Goal: Obtain resource: Obtain resource

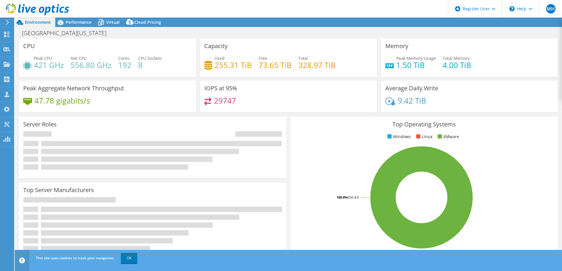
select select "USD"
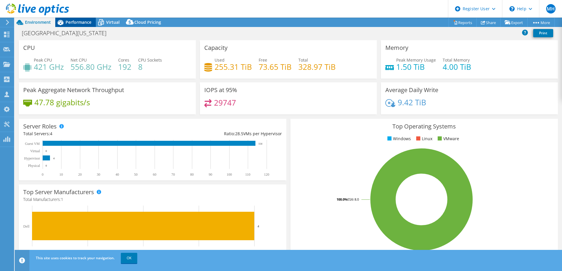
click at [74, 22] on span "Performance" at bounding box center [79, 22] width 26 height 6
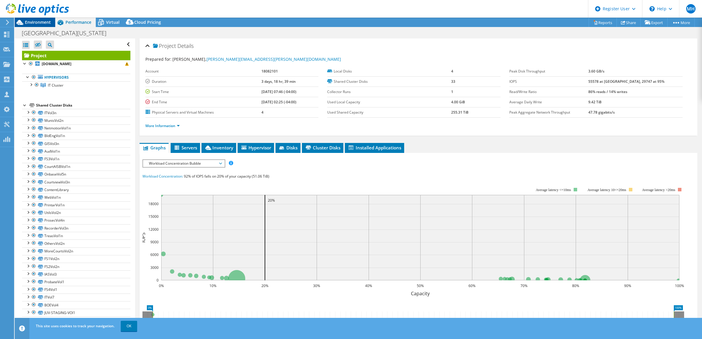
click at [35, 20] on span "Environment" at bounding box center [38, 22] width 26 height 6
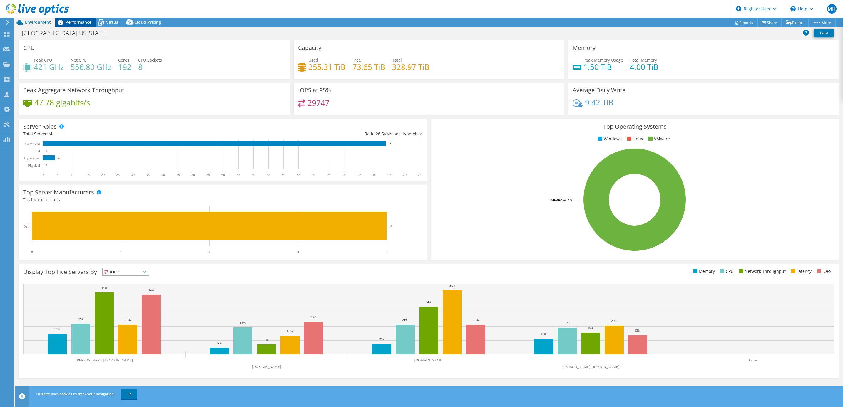
click at [66, 20] on span "Performance" at bounding box center [79, 22] width 26 height 6
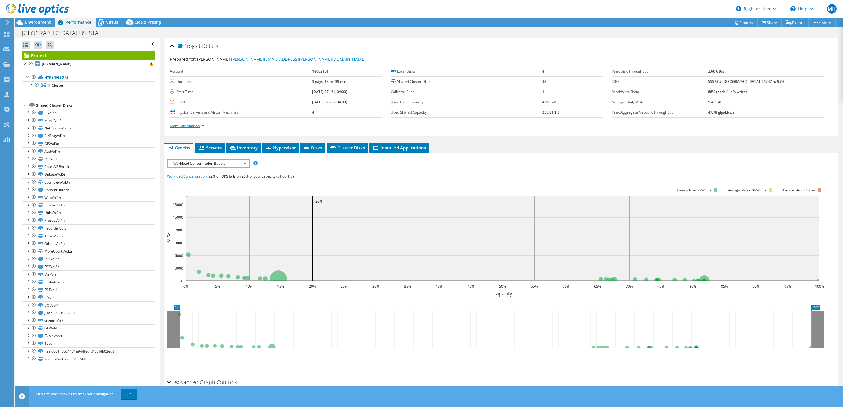
click at [197, 125] on link "More Information" at bounding box center [187, 125] width 34 height 5
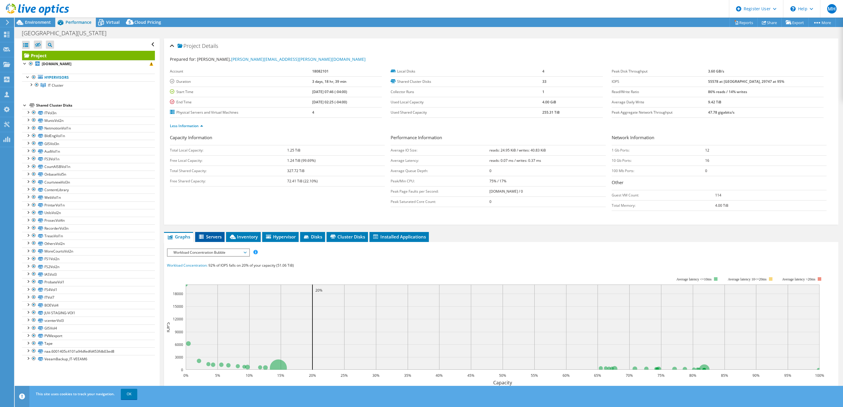
click at [214, 238] on span "Servers" at bounding box center [210, 237] width 24 height 6
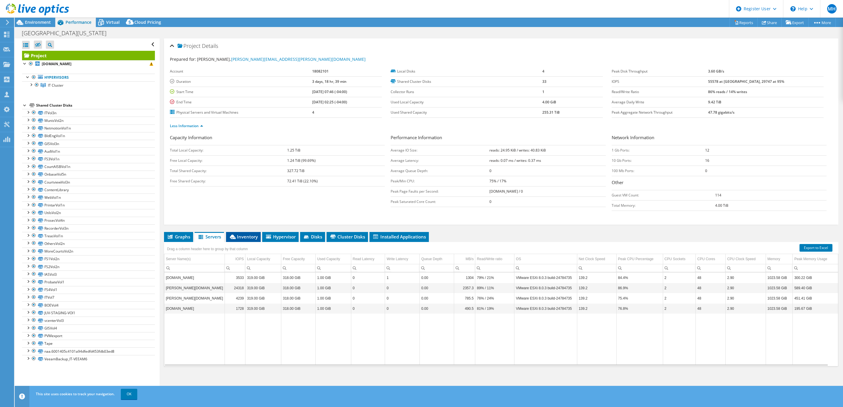
click at [241, 239] on span "Inventory" at bounding box center [243, 237] width 29 height 6
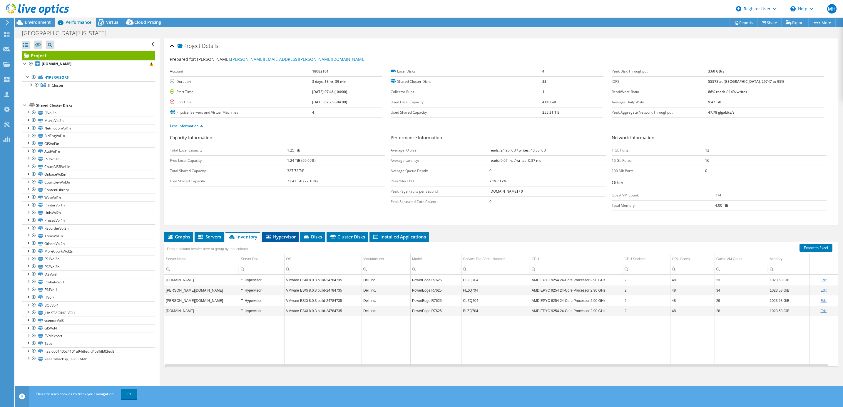
click at [283, 236] on span "Hypervisor" at bounding box center [280, 237] width 31 height 6
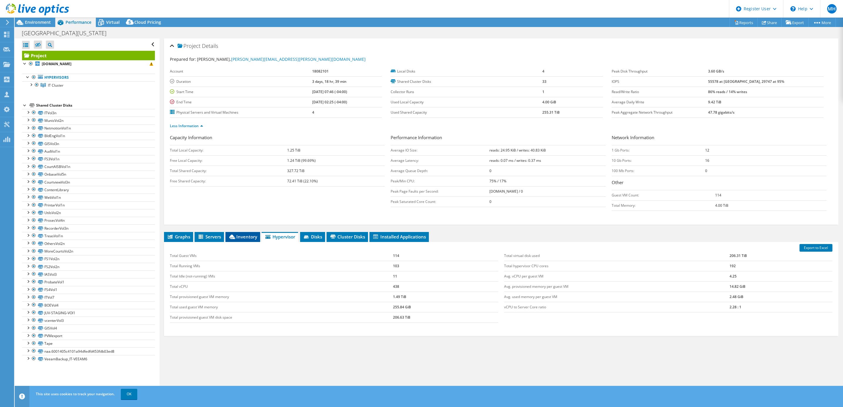
click at [241, 236] on span "Inventory" at bounding box center [242, 237] width 29 height 6
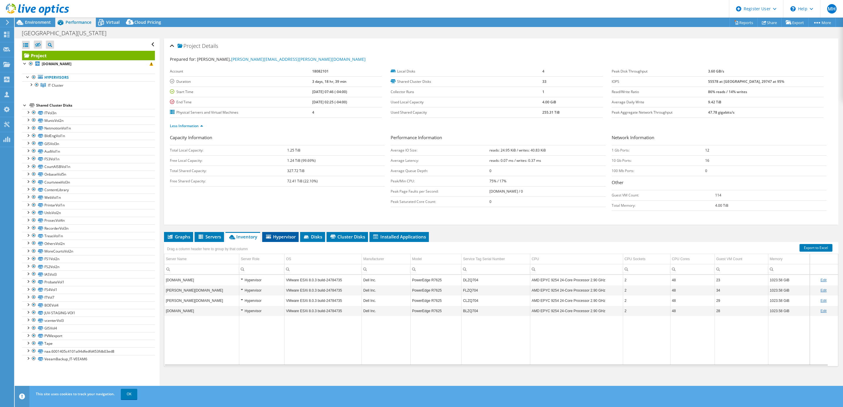
click at [284, 238] on span "Hypervisor" at bounding box center [280, 237] width 31 height 6
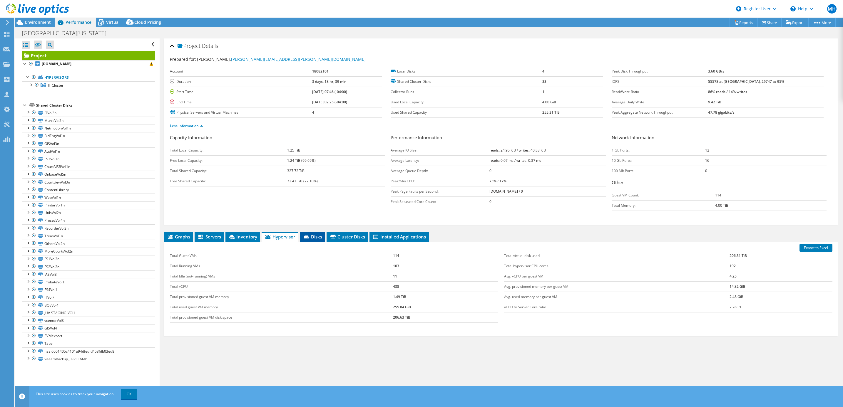
click at [314, 238] on span "Disks" at bounding box center [312, 237] width 19 height 6
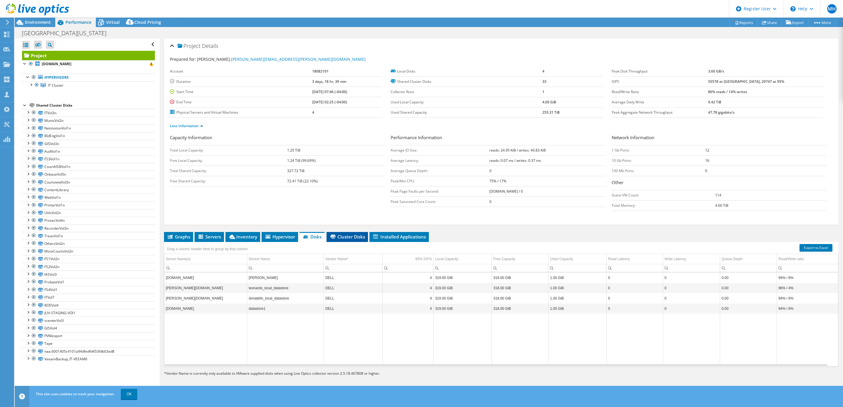
click at [343, 237] on span "Cluster Disks" at bounding box center [347, 237] width 36 height 6
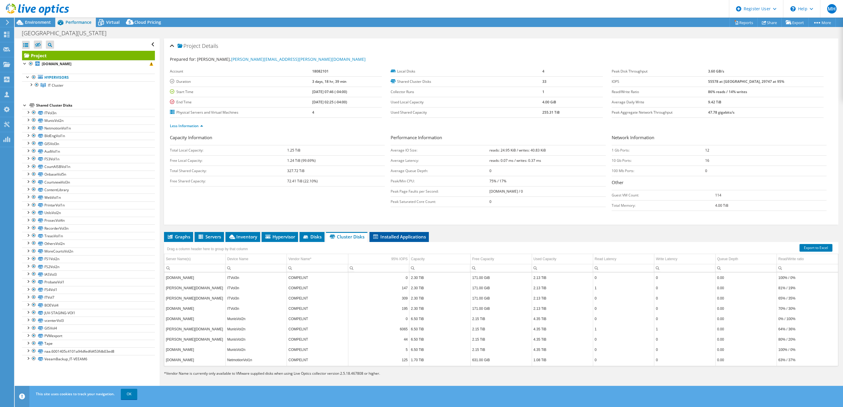
click at [386, 238] on span "Installed Applications" at bounding box center [398, 237] width 53 height 6
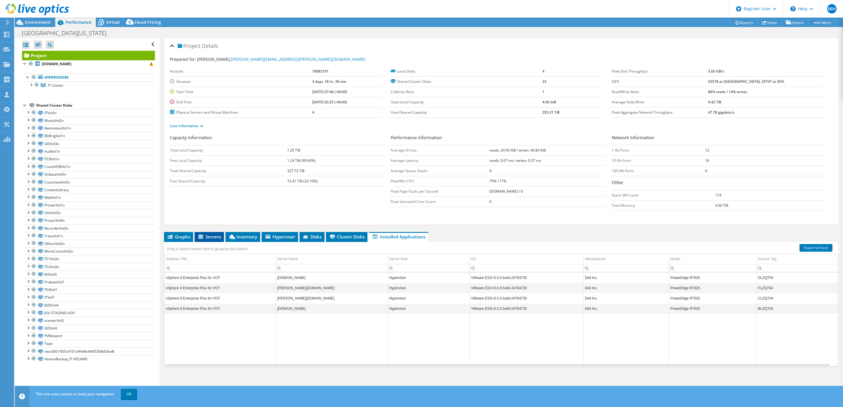
click at [210, 235] on span "Servers" at bounding box center [209, 237] width 24 height 6
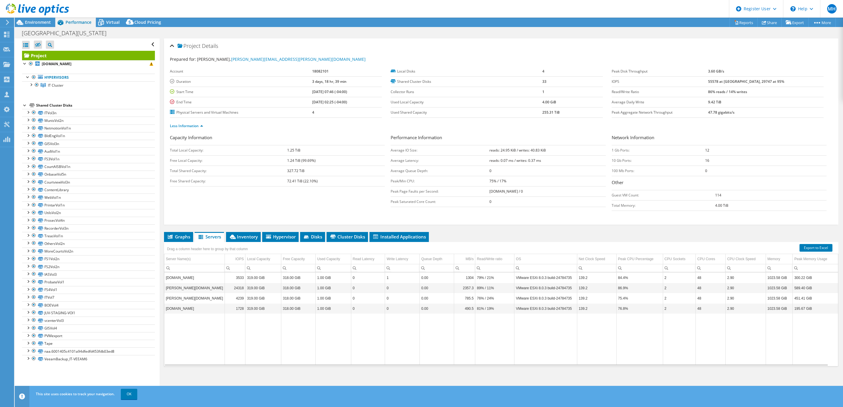
click at [23, 105] on div at bounding box center [25, 105] width 6 height 6
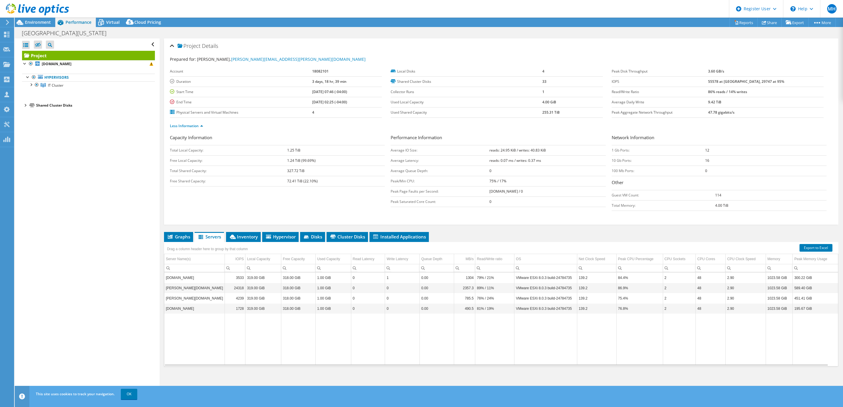
click at [23, 105] on div at bounding box center [25, 105] width 6 height 6
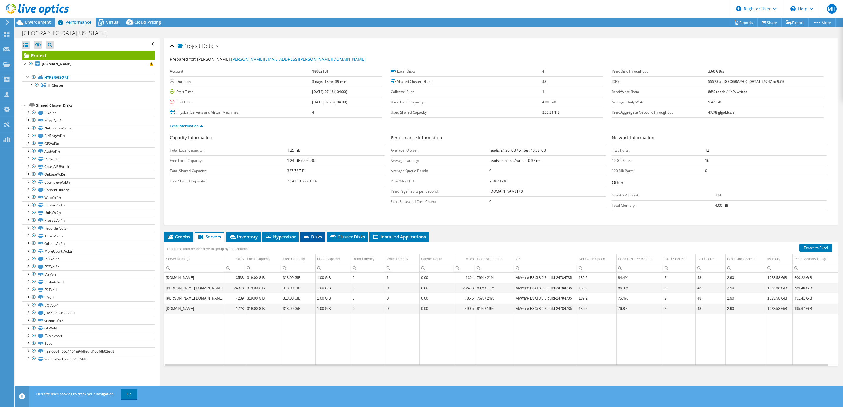
click at [311, 239] on span "Disks" at bounding box center [312, 237] width 19 height 6
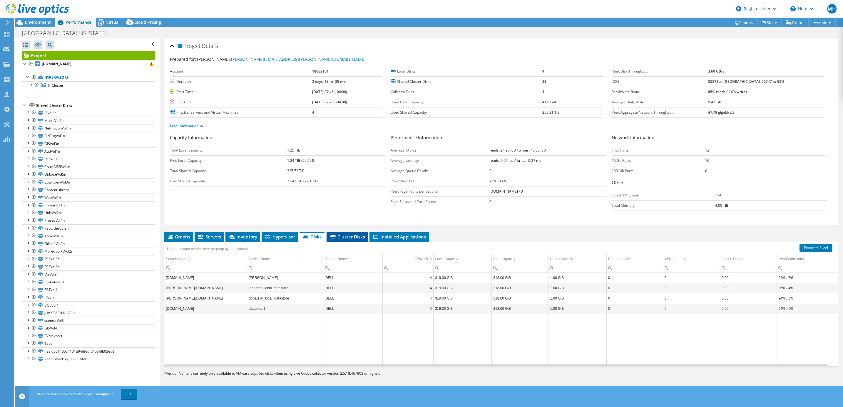
click at [345, 240] on span "Cluster Disks" at bounding box center [347, 237] width 36 height 6
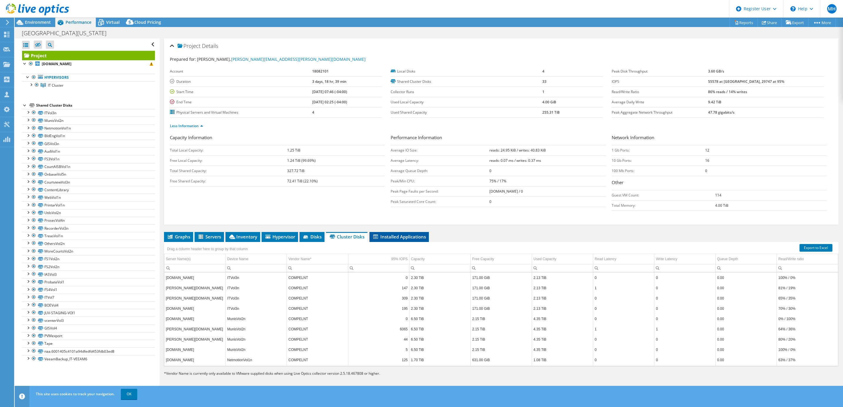
click at [395, 234] on li "Installed Applications" at bounding box center [398, 237] width 59 height 10
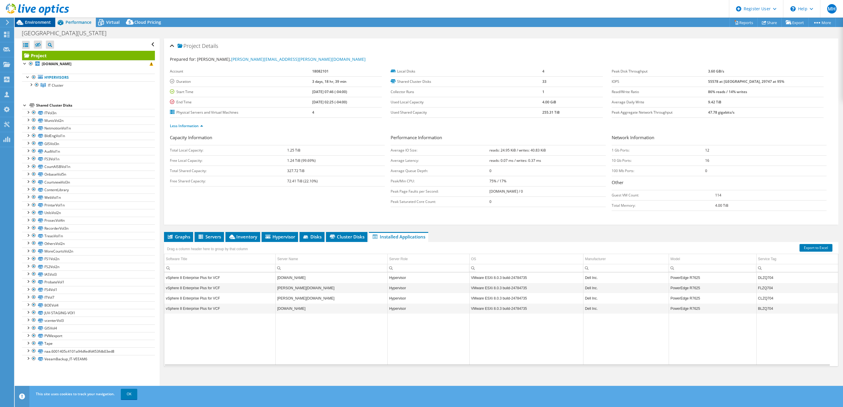
click at [33, 21] on span "Environment" at bounding box center [38, 22] width 26 height 6
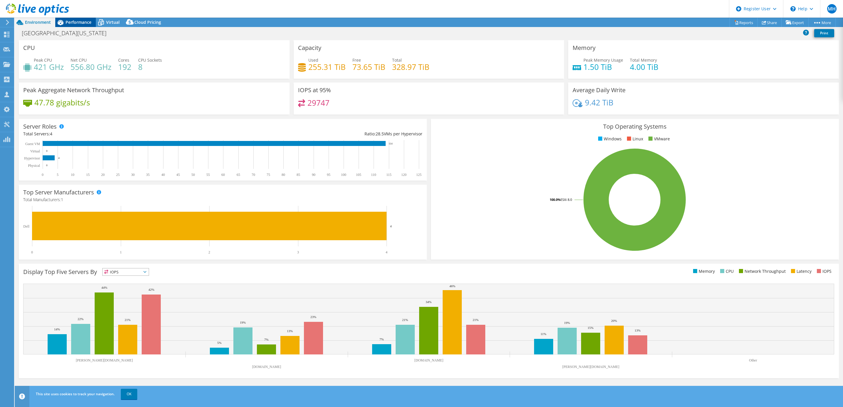
click at [72, 22] on span "Performance" at bounding box center [79, 22] width 26 height 6
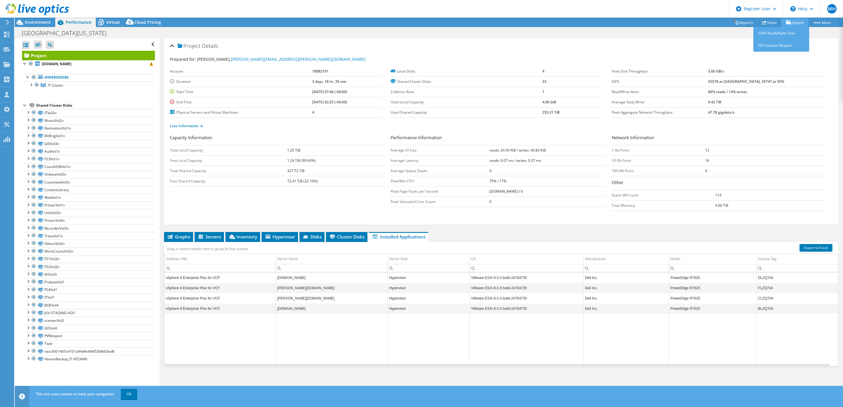
click at [562, 21] on link "Export" at bounding box center [794, 22] width 27 height 9
click at [562, 20] on link "Reports" at bounding box center [743, 22] width 28 height 9
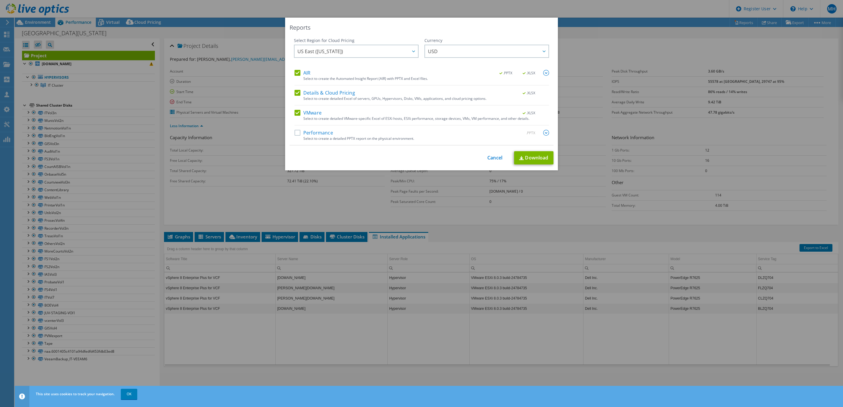
click at [294, 92] on label "Details & Cloud Pricing" at bounding box center [324, 93] width 61 height 6
click at [0, 0] on input "Details & Cloud Pricing" at bounding box center [0, 0] width 0 height 0
click at [530, 158] on link "Download" at bounding box center [533, 157] width 39 height 13
click at [492, 158] on link "Cancel" at bounding box center [494, 158] width 15 height 6
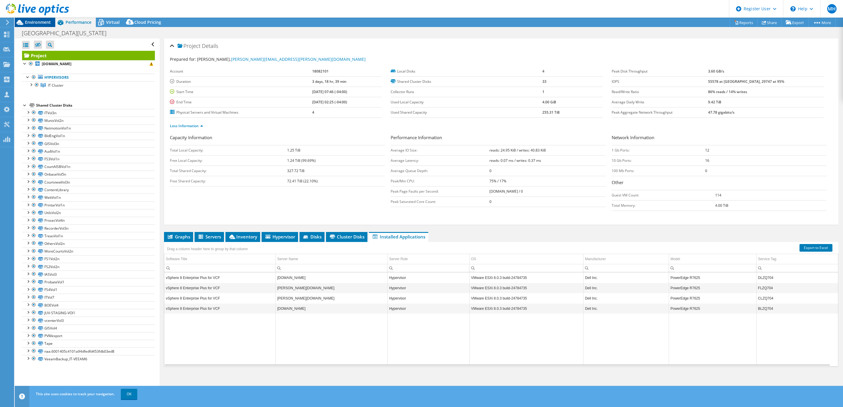
click at [41, 21] on span "Environment" at bounding box center [38, 22] width 26 height 6
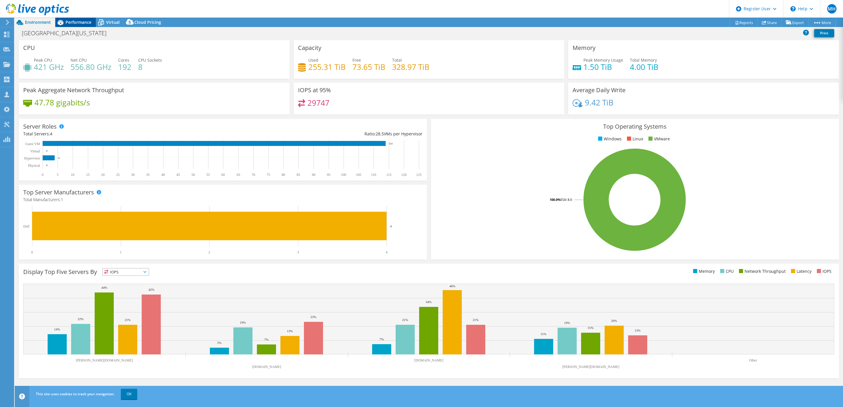
click at [73, 21] on span "Performance" at bounding box center [79, 22] width 26 height 6
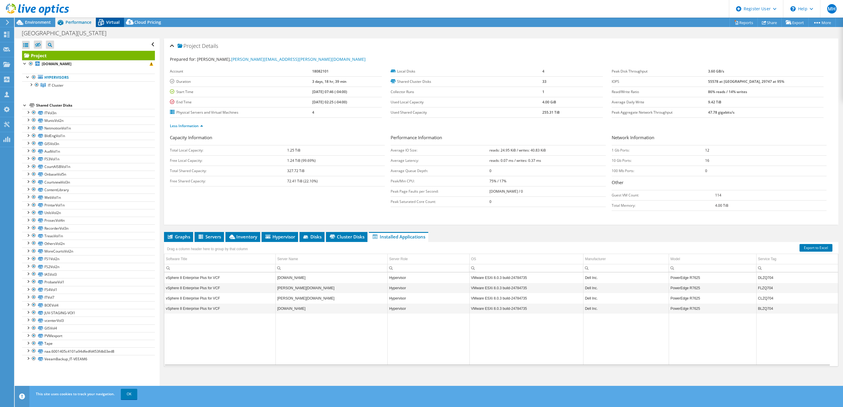
click at [113, 22] on span "Virtual" at bounding box center [113, 22] width 14 height 6
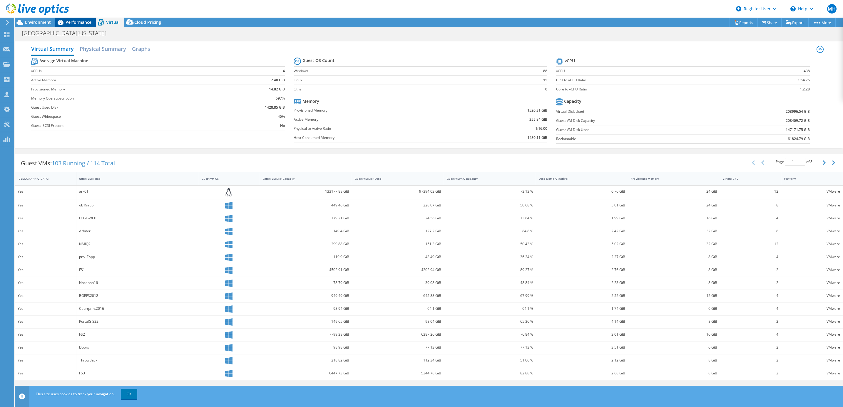
click at [71, 21] on span "Performance" at bounding box center [79, 22] width 26 height 6
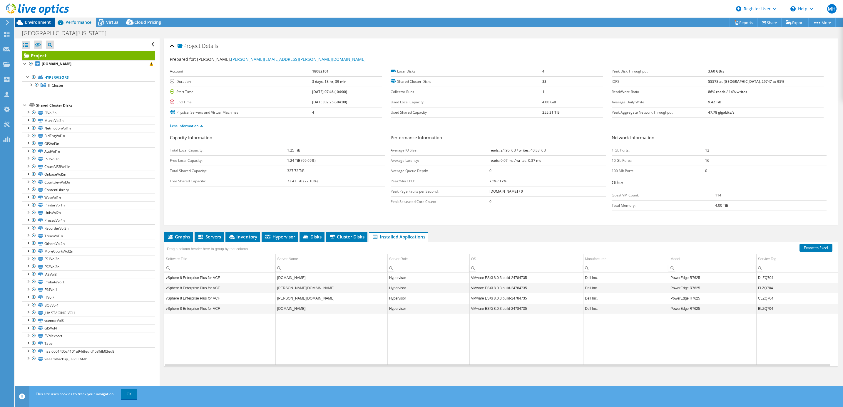
click at [31, 22] on span "Environment" at bounding box center [38, 22] width 26 height 6
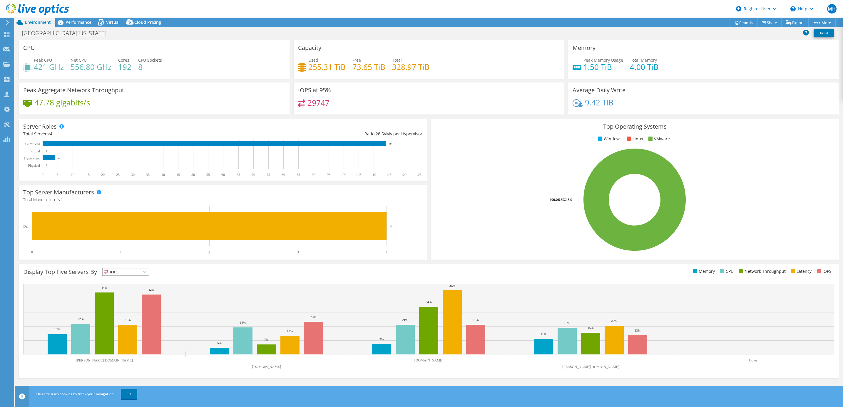
click at [146, 271] on icon at bounding box center [144, 272] width 3 height 2
click at [137, 271] on li "Network Throughput" at bounding box center [126, 304] width 46 height 8
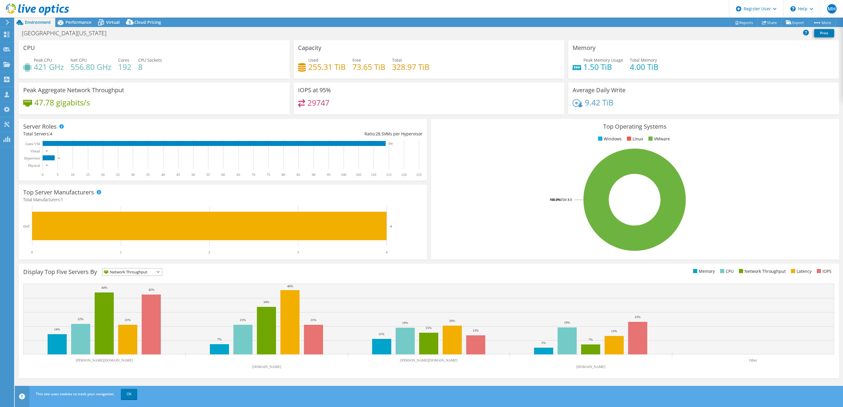
click at [159, 271] on icon at bounding box center [158, 272] width 3 height 2
click at [136, 271] on li "CPU" at bounding box center [132, 296] width 59 height 8
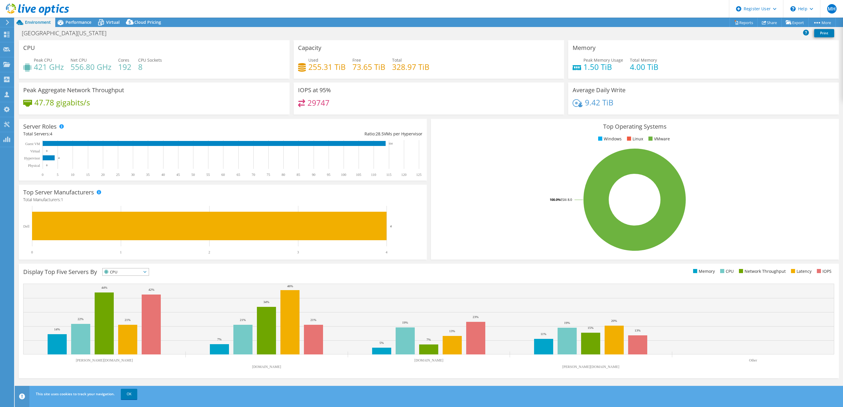
click at [149, 270] on span "CPU" at bounding box center [126, 272] width 46 height 7
click at [134, 271] on li "Memory" at bounding box center [126, 288] width 46 height 8
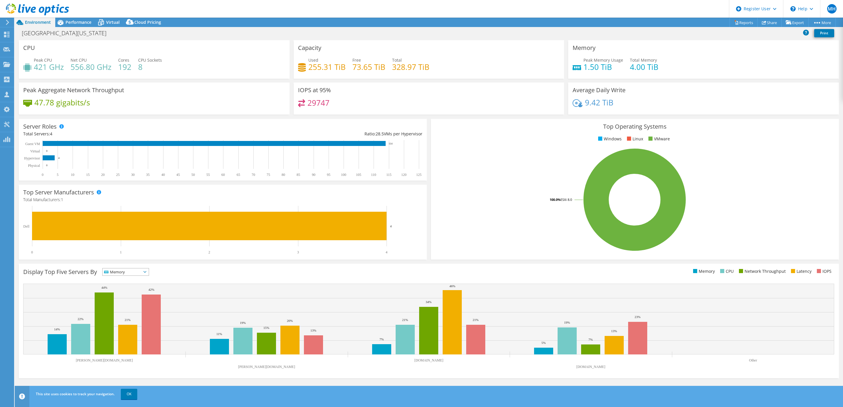
click at [146, 271] on icon at bounding box center [144, 272] width 3 height 2
click at [133, 271] on li "IOPS" at bounding box center [126, 280] width 46 height 8
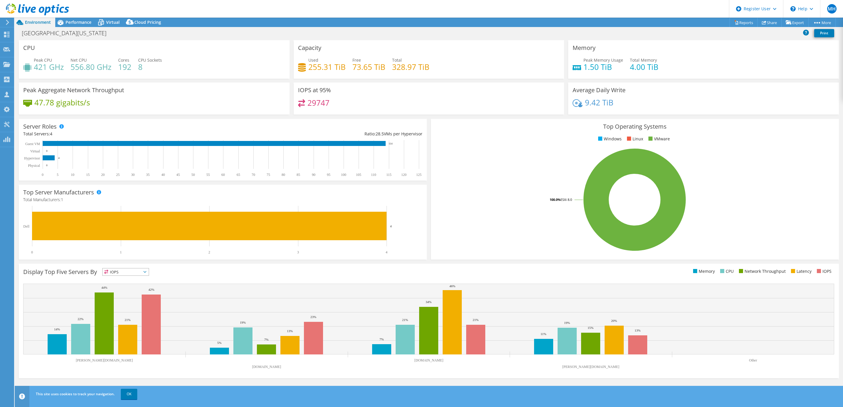
click at [146, 271] on icon at bounding box center [144, 272] width 3 height 2
click at [119, 271] on li "Latency" at bounding box center [126, 313] width 46 height 8
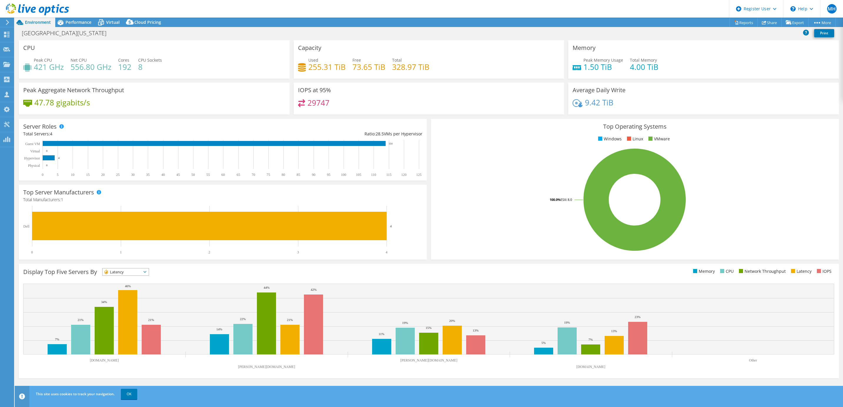
click at [146, 271] on icon at bounding box center [144, 272] width 3 height 2
click at [134, 271] on li "IOPS" at bounding box center [126, 280] width 46 height 8
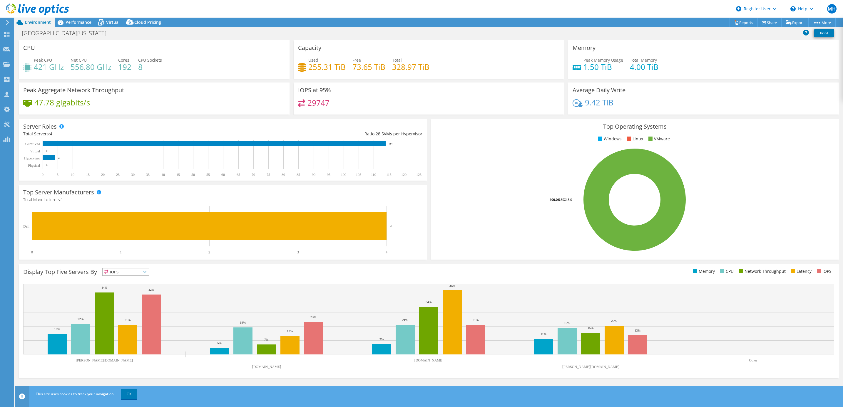
click at [146, 271] on icon at bounding box center [144, 272] width 3 height 2
click at [125, 271] on span "IOPS" at bounding box center [122, 272] width 39 height 7
click at [127, 271] on link "OK" at bounding box center [129, 394] width 16 height 11
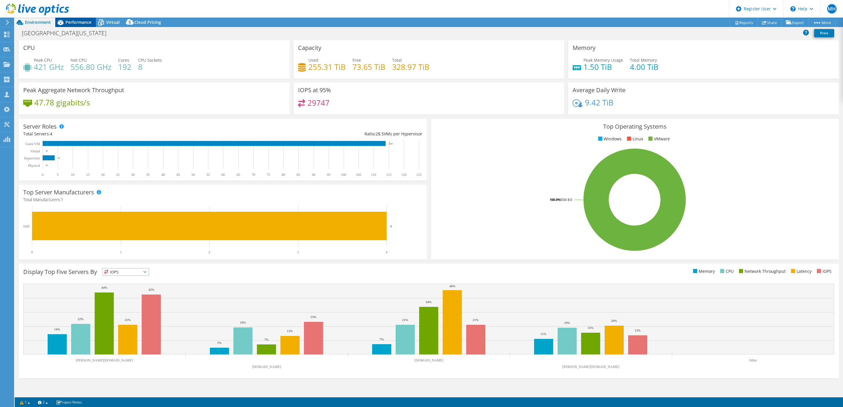
click at [76, 19] on div "Performance" at bounding box center [75, 22] width 41 height 9
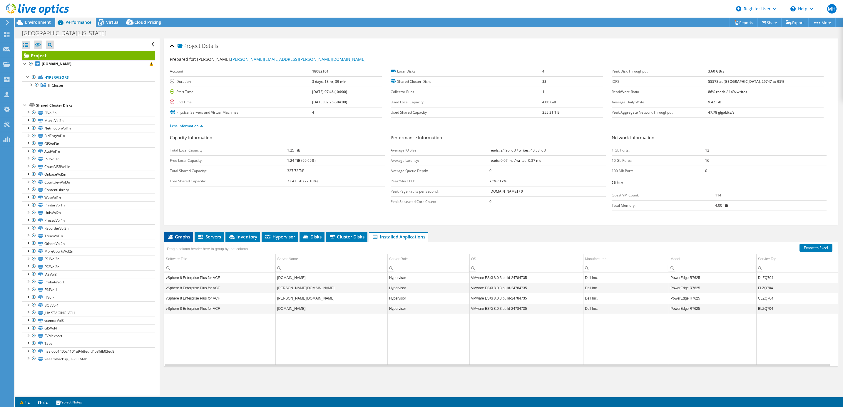
click at [178, 238] on span "Graphs" at bounding box center [178, 237] width 23 height 6
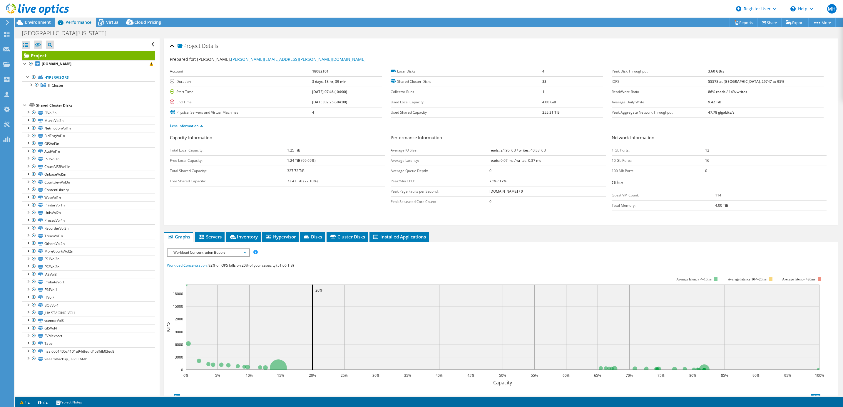
click at [244, 254] on span "Workload Concentration Bubble" at bounding box center [208, 252] width 76 height 7
click at [205, 261] on li "IOPS" at bounding box center [207, 259] width 81 height 7
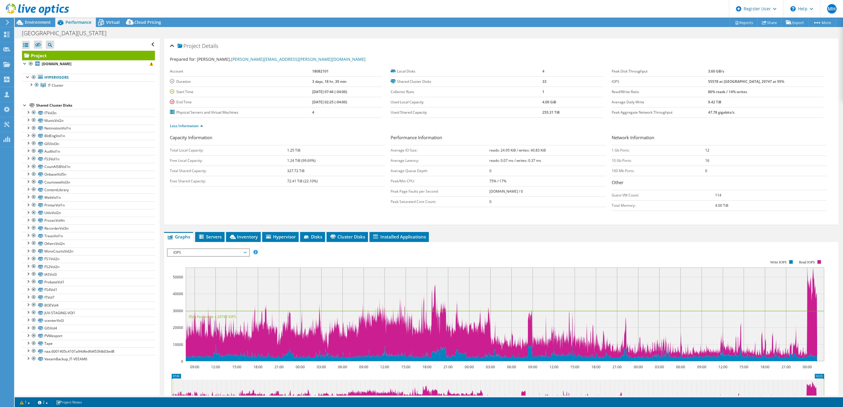
scroll to position [94, 0]
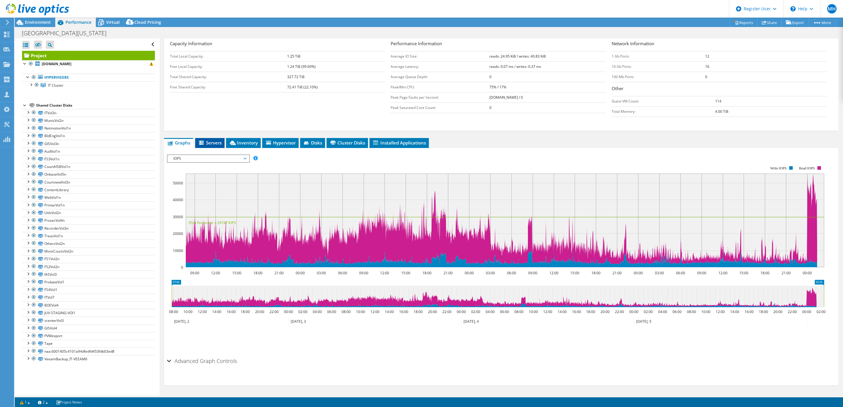
click at [208, 142] on span "Servers" at bounding box center [210, 143] width 24 height 6
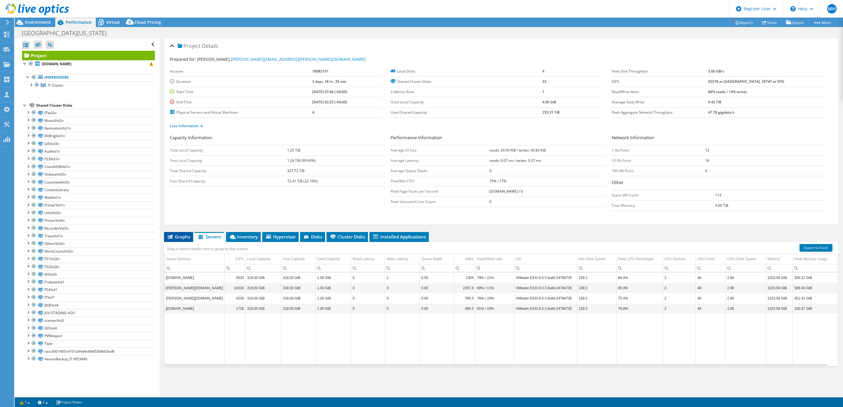
click at [182, 235] on span "Graphs" at bounding box center [178, 237] width 23 height 6
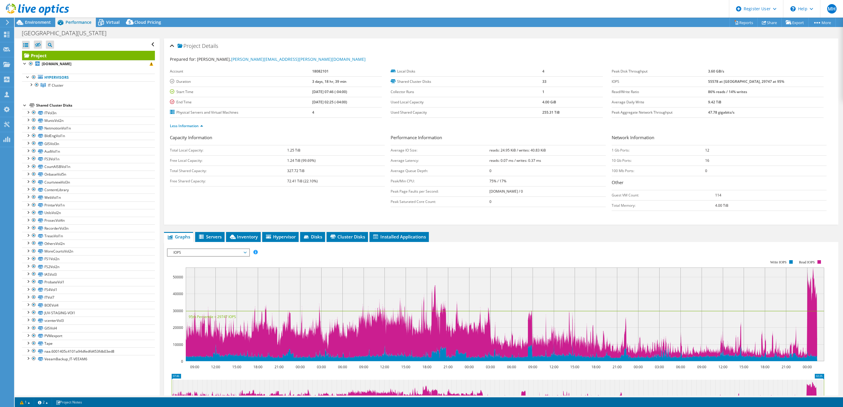
click at [244, 254] on span "IOPS" at bounding box center [208, 252] width 76 height 7
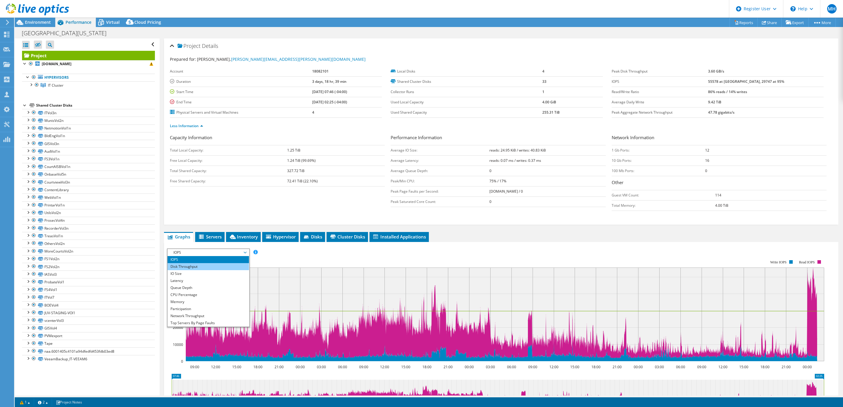
click at [211, 269] on li "Disk Throughput" at bounding box center [207, 266] width 81 height 7
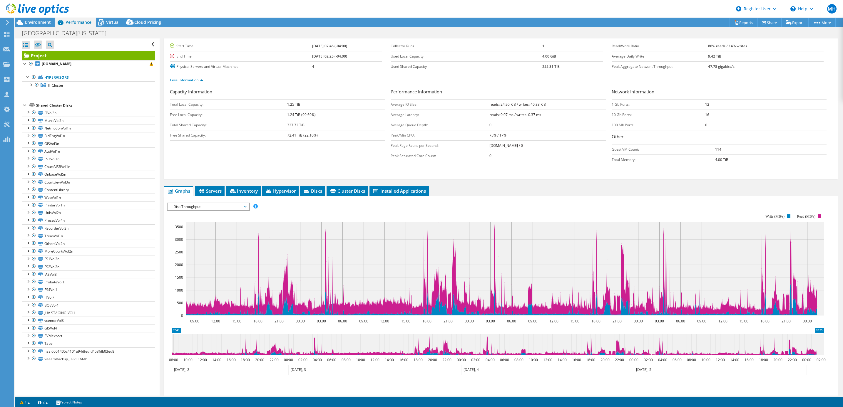
scroll to position [36, 0]
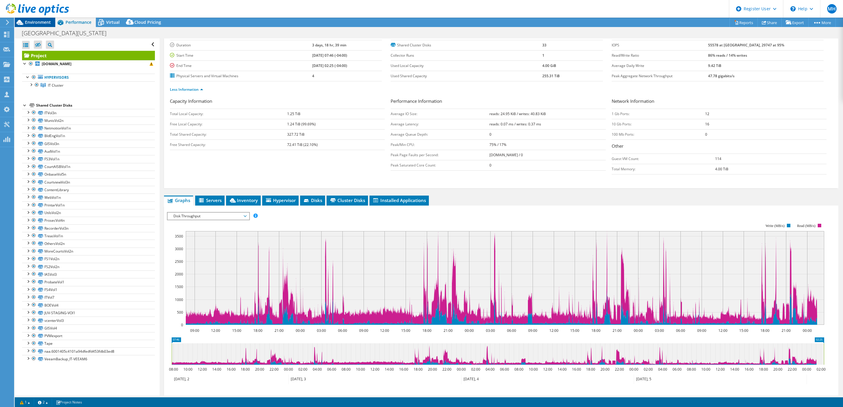
click at [29, 21] on span "Environment" at bounding box center [38, 22] width 26 height 6
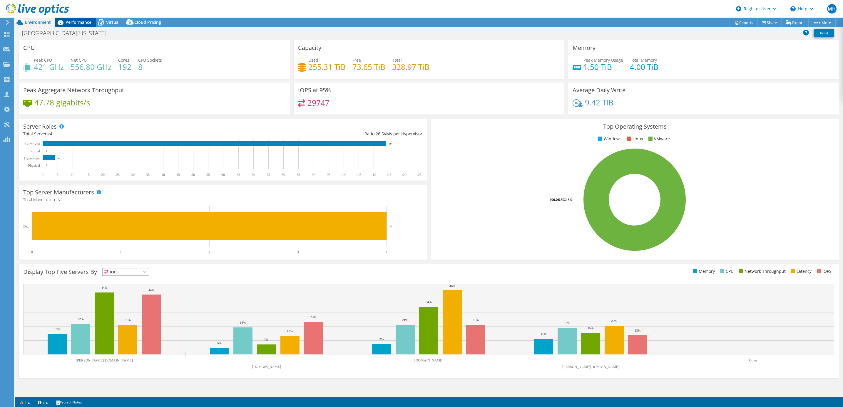
click at [72, 20] on span "Performance" at bounding box center [79, 22] width 26 height 6
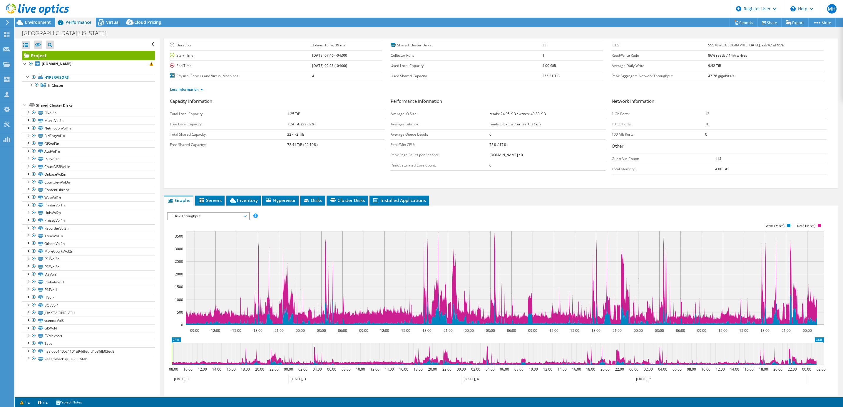
click at [244, 215] on span "Disk Throughput" at bounding box center [208, 216] width 76 height 7
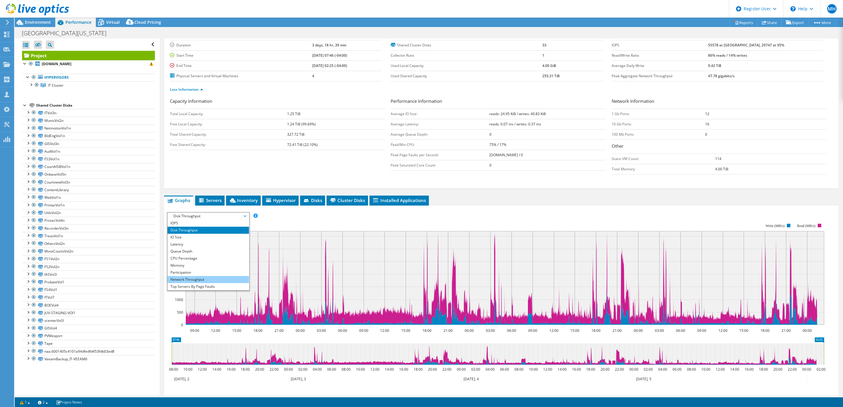
click at [207, 271] on li "Network Throughput" at bounding box center [207, 279] width 81 height 7
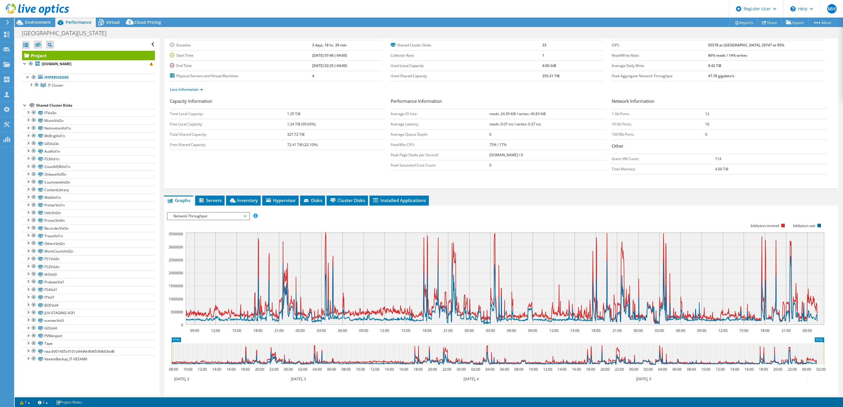
scroll to position [94, 0]
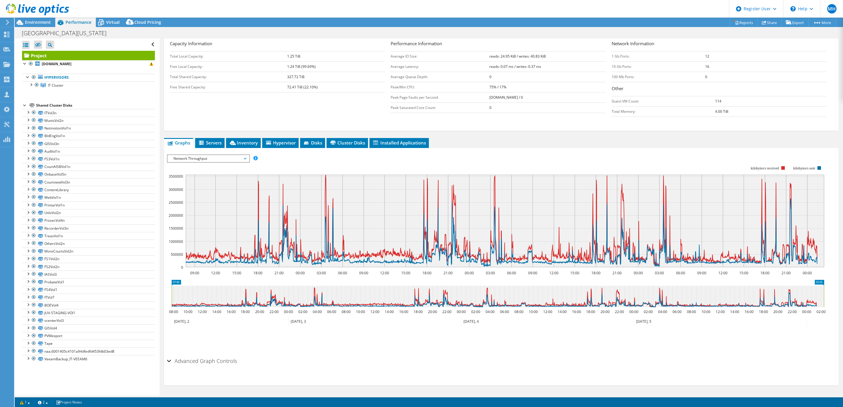
click at [243, 160] on span "Network Throughput" at bounding box center [208, 158] width 76 height 7
click at [213, 187] on li "Latency" at bounding box center [207, 186] width 81 height 7
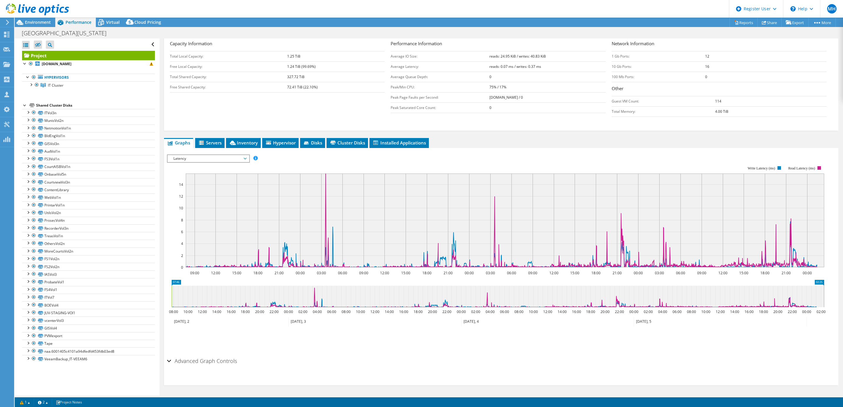
click at [170, 271] on div "Advanced Graph Controls" at bounding box center [501, 361] width 668 height 13
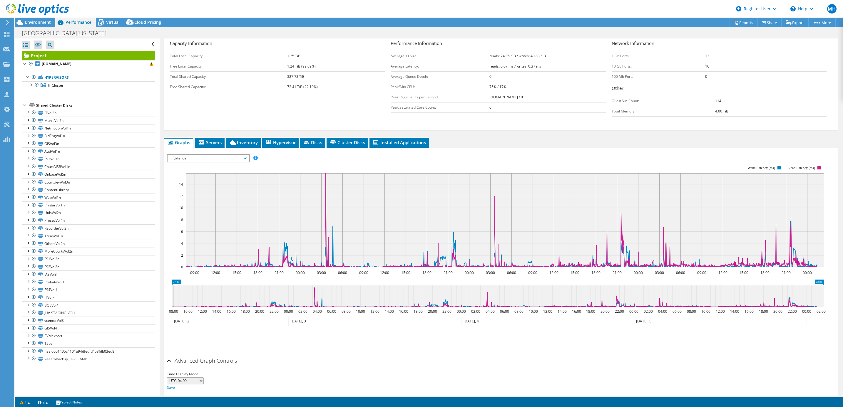
scroll to position [117, 0]
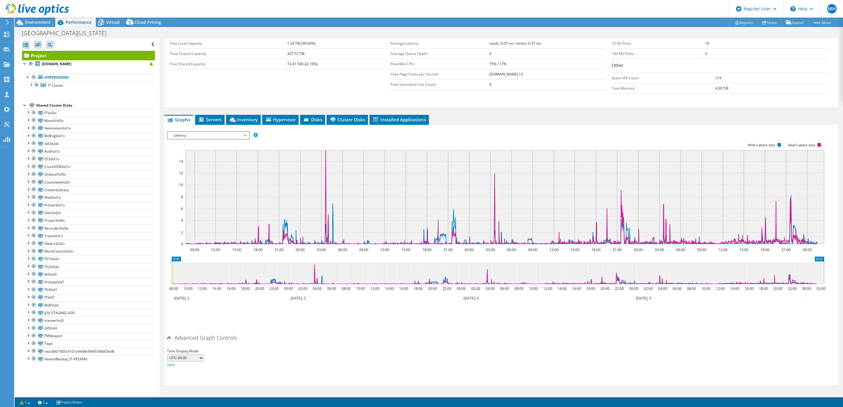
click at [168, 271] on div "Advanced Graph Controls" at bounding box center [501, 338] width 668 height 13
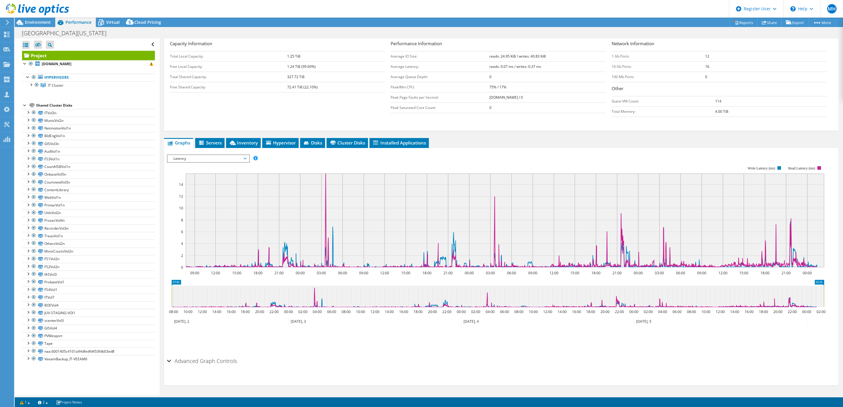
scroll to position [94, 0]
click at [236, 160] on span "Latency" at bounding box center [208, 158] width 76 height 7
click at [218, 200] on li "CPU Percentage" at bounding box center [207, 200] width 81 height 7
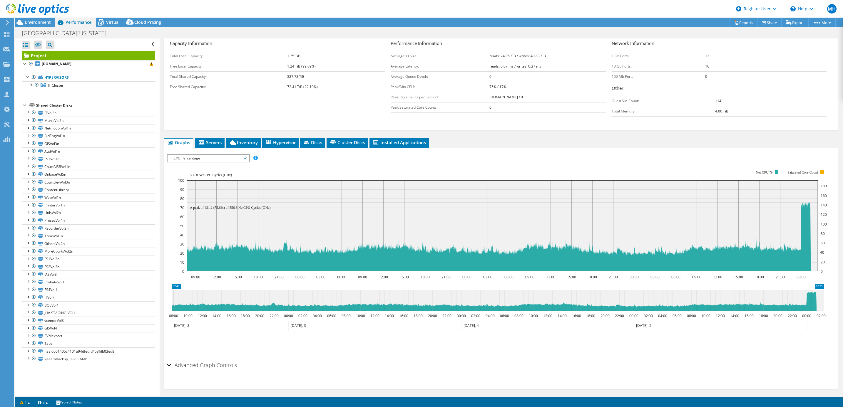
click at [239, 158] on span "CPU Percentage" at bounding box center [208, 158] width 76 height 7
click at [216, 209] on li "Memory" at bounding box center [207, 207] width 81 height 7
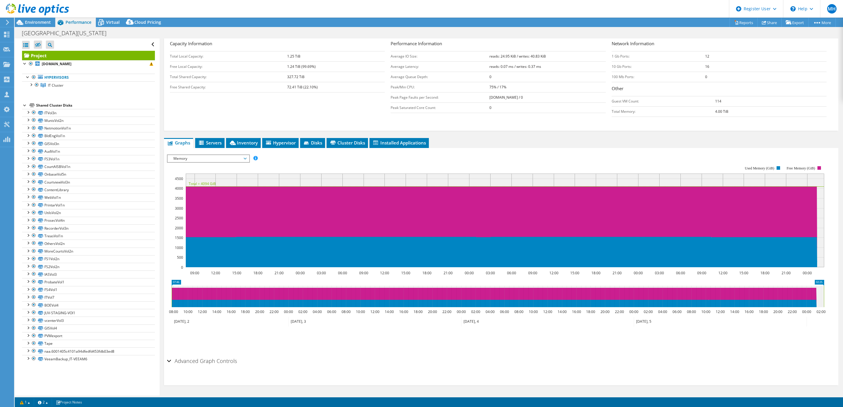
click at [240, 158] on span "Memory" at bounding box center [208, 158] width 76 height 7
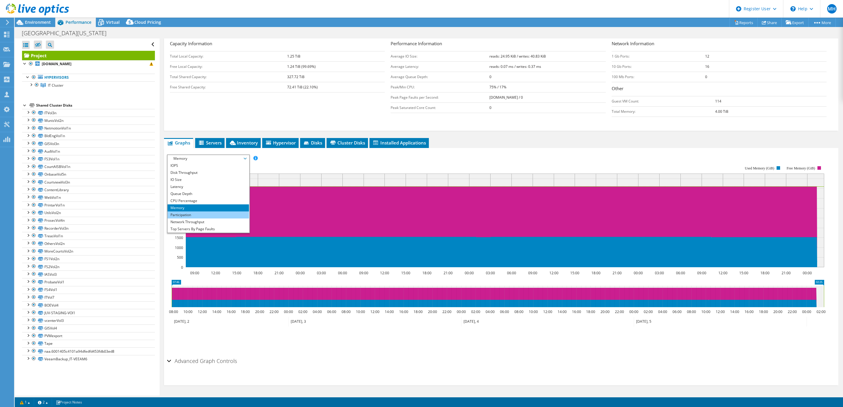
click at [213, 216] on li "Participation" at bounding box center [207, 215] width 81 height 7
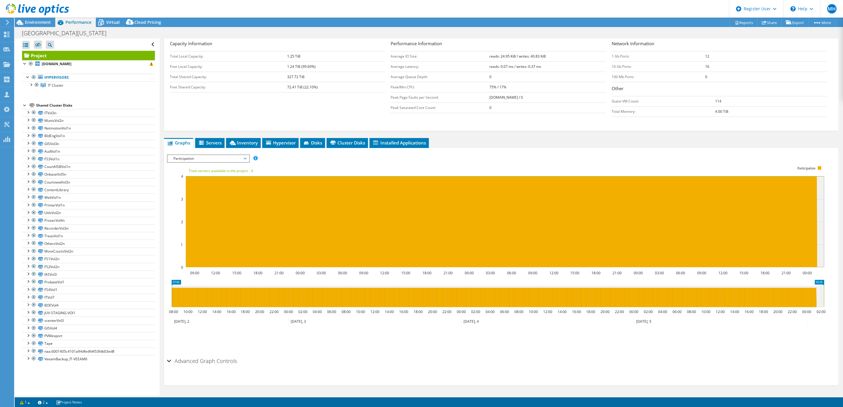
click at [244, 160] on span "Participation" at bounding box center [208, 158] width 76 height 7
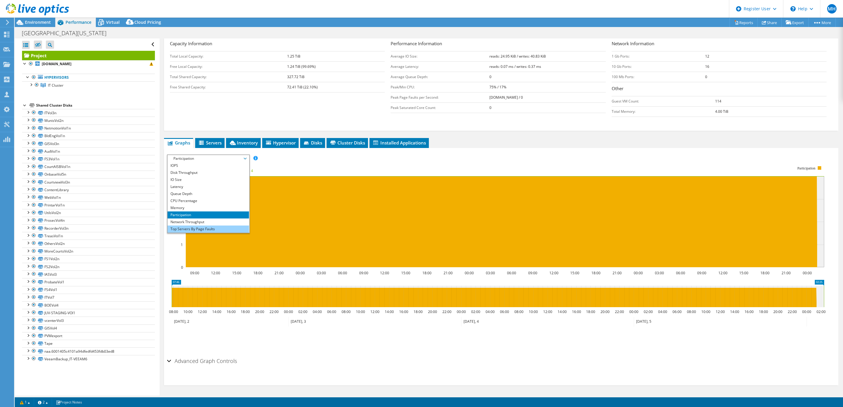
click at [214, 228] on li "Top Servers By Page Faults" at bounding box center [207, 229] width 81 height 7
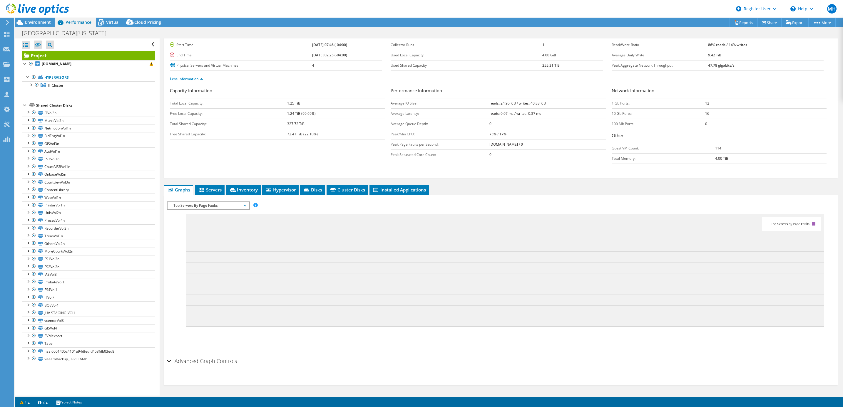
scroll to position [47, 0]
click at [245, 207] on span "Top Servers By Page Faults" at bounding box center [208, 205] width 76 height 7
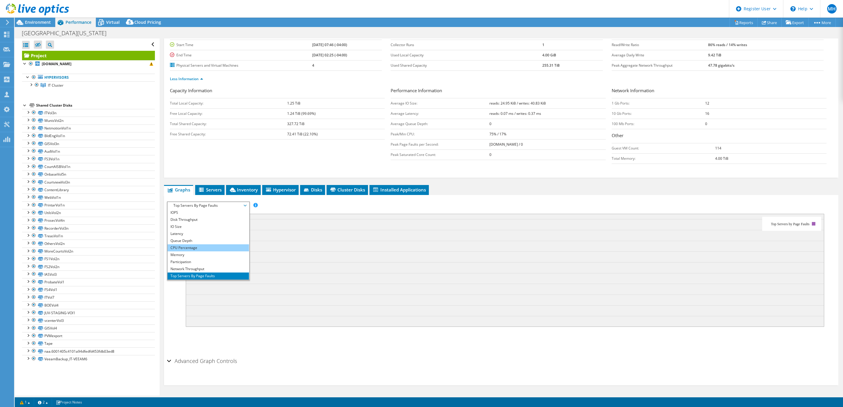
scroll to position [21, 0]
click at [215, 261] on li "Workload Concentration Line" at bounding box center [207, 262] width 81 height 7
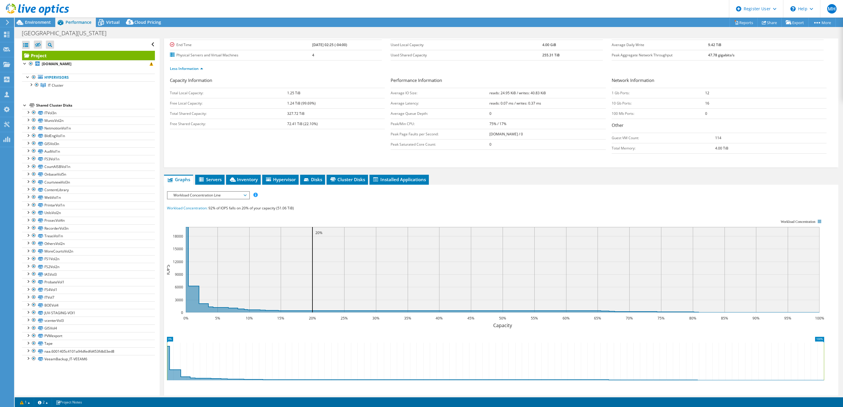
scroll to position [54, 0]
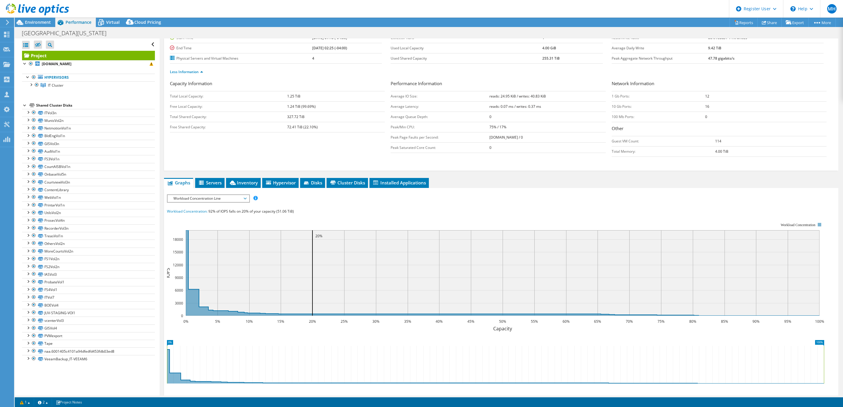
click at [244, 199] on span "Workload Concentration Line" at bounding box center [208, 198] width 76 height 7
click at [211, 262] on li "Workload Concentration Bubble" at bounding box center [207, 262] width 81 height 7
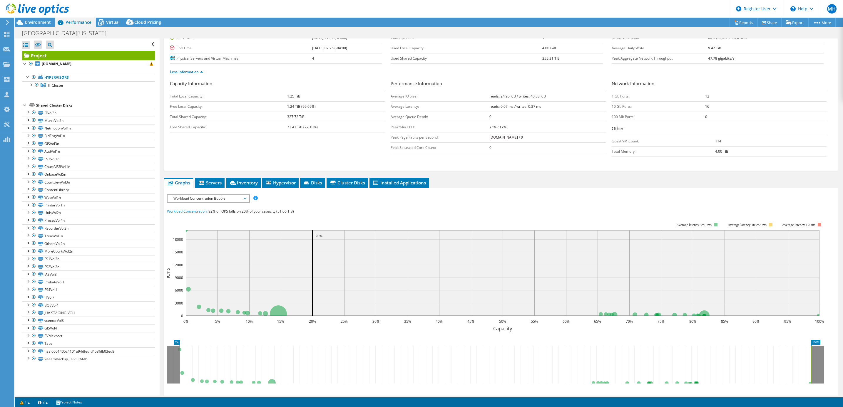
click at [244, 200] on span "Workload Concentration Bubble" at bounding box center [208, 198] width 76 height 7
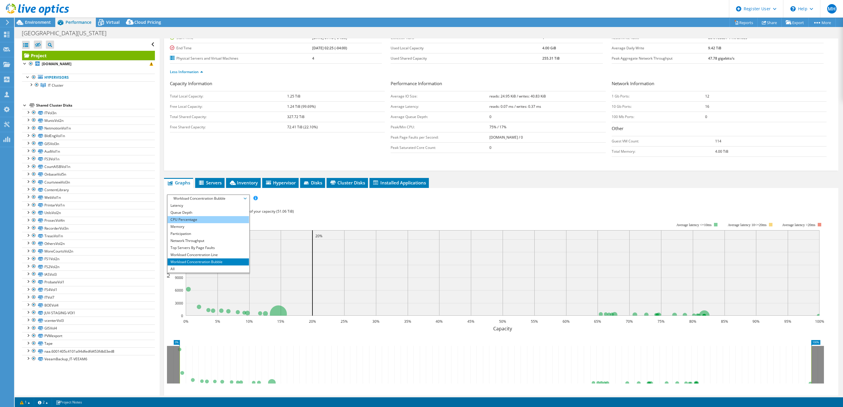
scroll to position [0, 0]
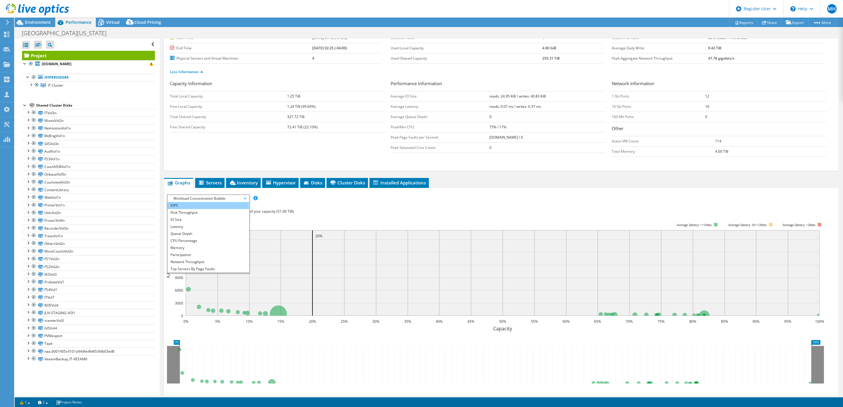
click at [222, 206] on li "IOPS" at bounding box center [207, 205] width 81 height 7
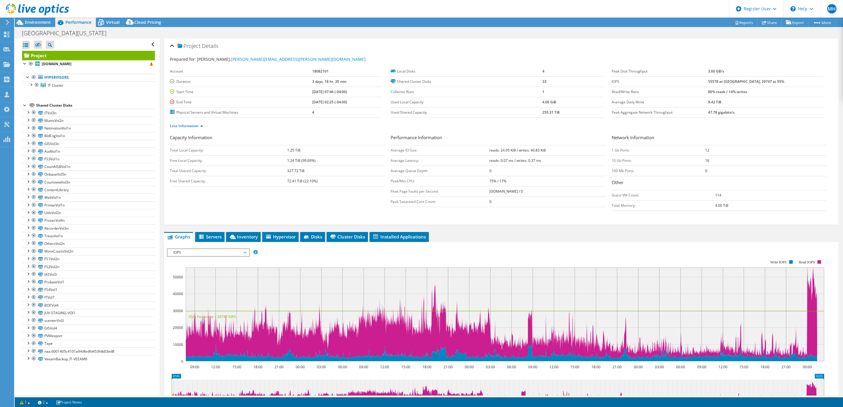
scroll to position [44, 0]
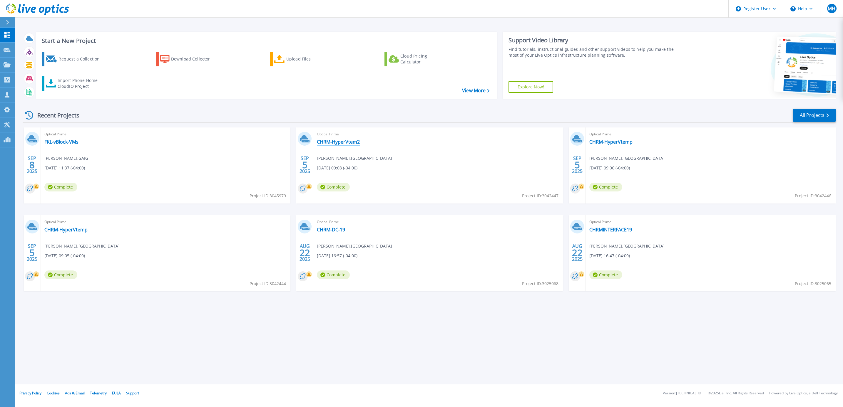
click at [331, 142] on link "CHRM-HyperVtem2" at bounding box center [338, 142] width 43 height 6
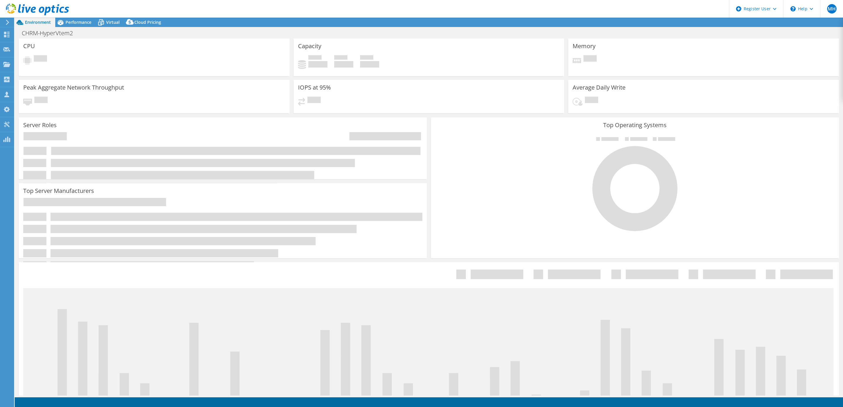
select select "USEast"
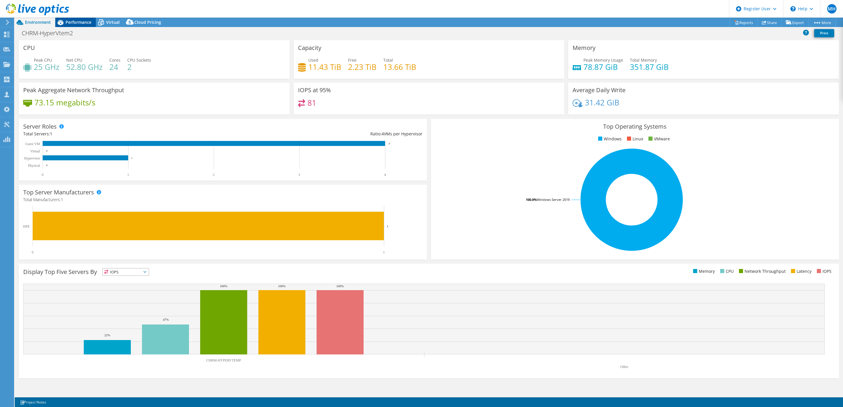
click at [77, 20] on span "Performance" at bounding box center [79, 22] width 26 height 6
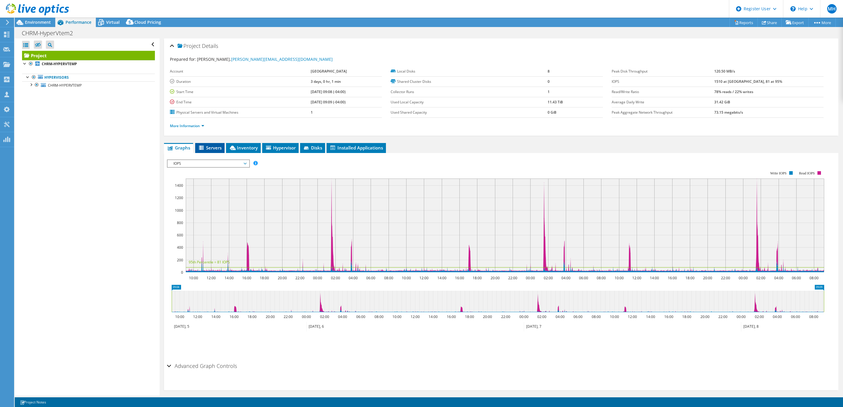
click at [207, 149] on span "Servers" at bounding box center [210, 148] width 24 height 6
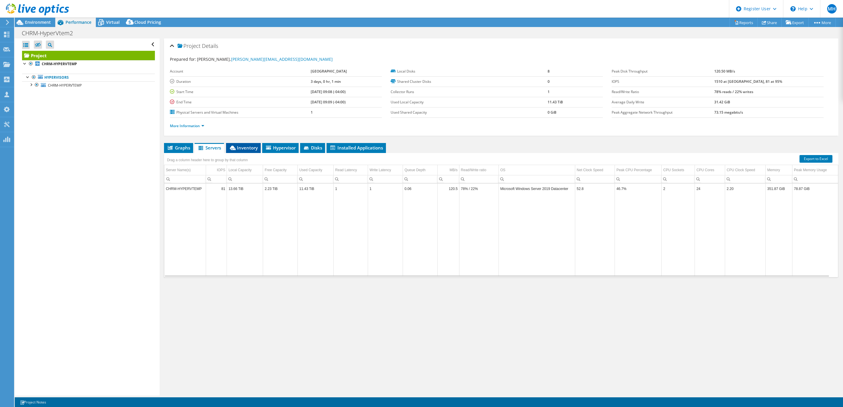
click at [244, 148] on span "Inventory" at bounding box center [243, 148] width 29 height 6
click at [279, 148] on span "Hypervisor" at bounding box center [280, 148] width 31 height 6
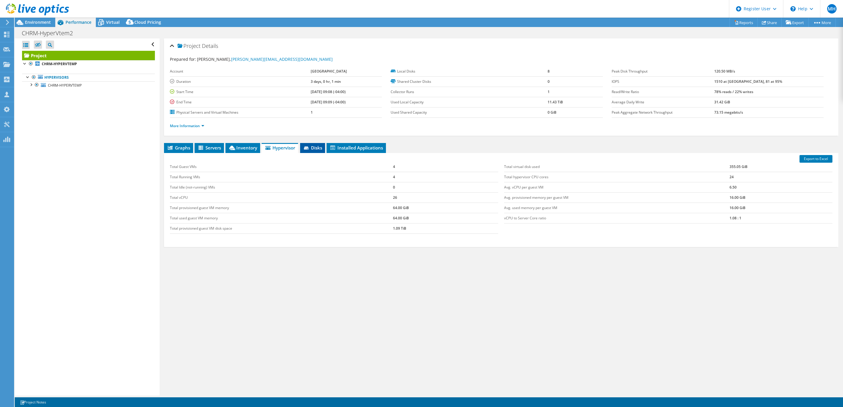
click at [316, 148] on span "Disks" at bounding box center [312, 148] width 19 height 6
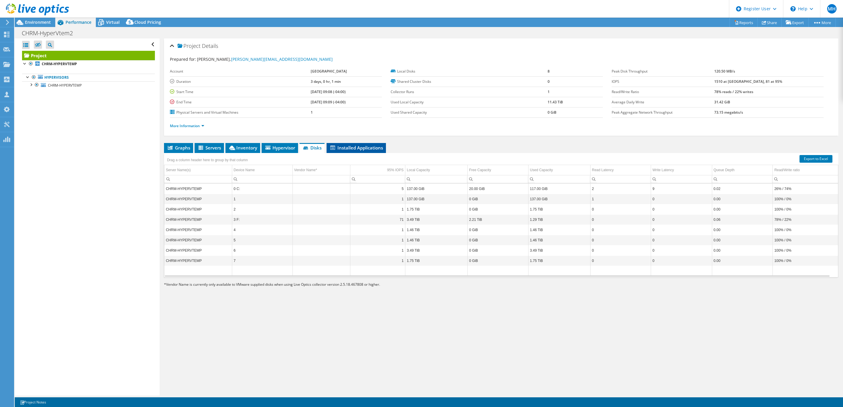
click at [350, 147] on span "Installed Applications" at bounding box center [355, 148] width 53 height 6
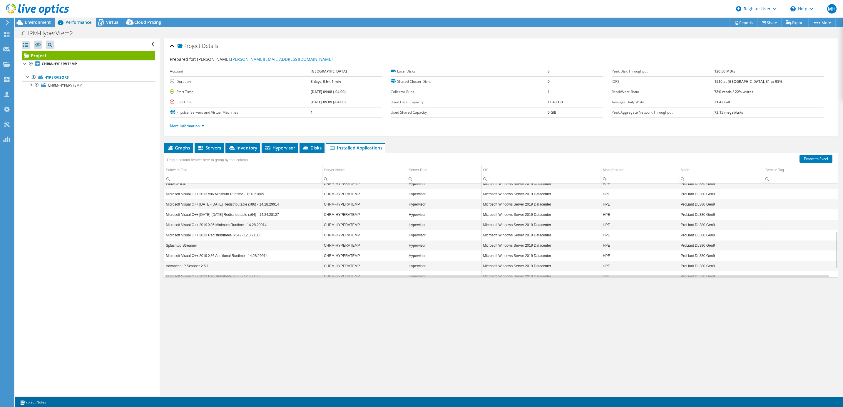
scroll to position [118, 0]
click at [309, 146] on span "Disks" at bounding box center [311, 148] width 19 height 6
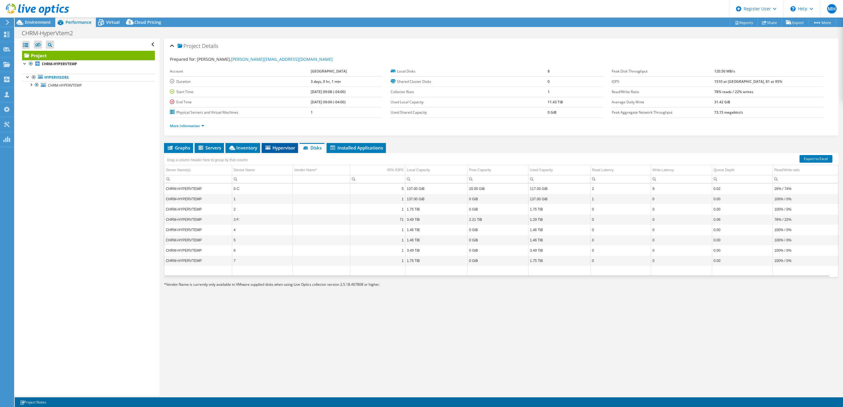
click at [287, 147] on span "Hypervisor" at bounding box center [279, 148] width 31 height 6
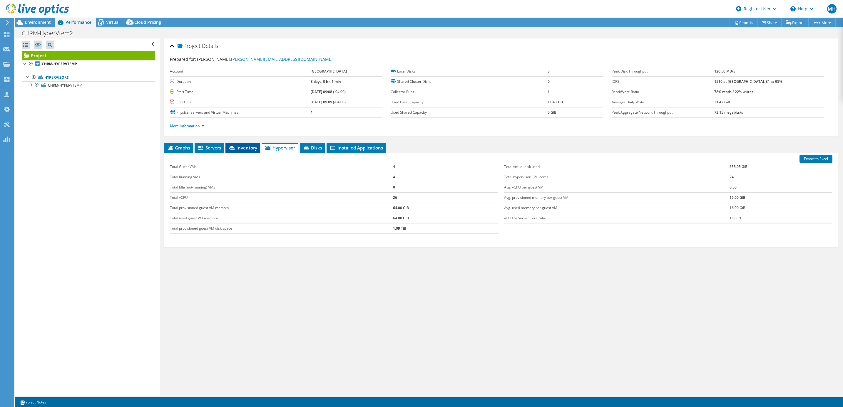
click at [241, 150] on span "Inventory" at bounding box center [242, 148] width 29 height 6
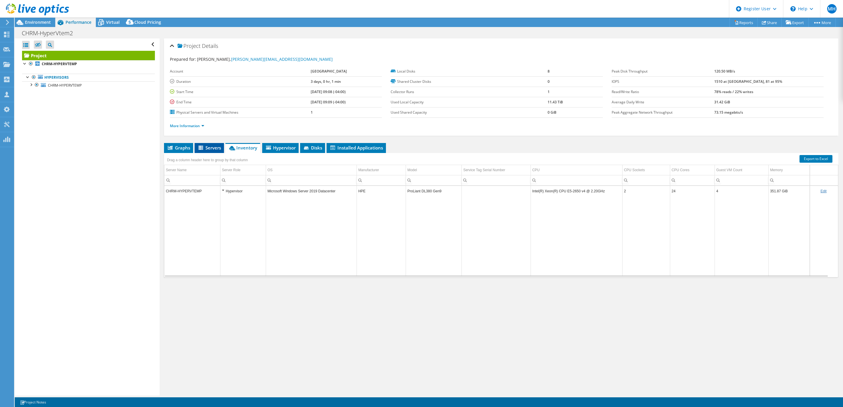
click at [207, 148] on span "Servers" at bounding box center [209, 148] width 24 height 6
click at [244, 148] on span "Inventory" at bounding box center [243, 148] width 29 height 6
click at [203, 144] on li "Servers" at bounding box center [209, 148] width 29 height 10
click at [179, 147] on span "Graphs" at bounding box center [178, 148] width 23 height 6
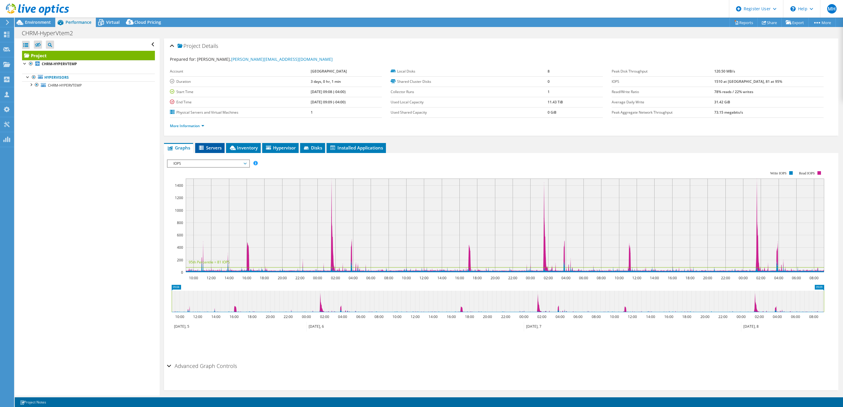
click at [214, 147] on span "Servers" at bounding box center [210, 148] width 24 height 6
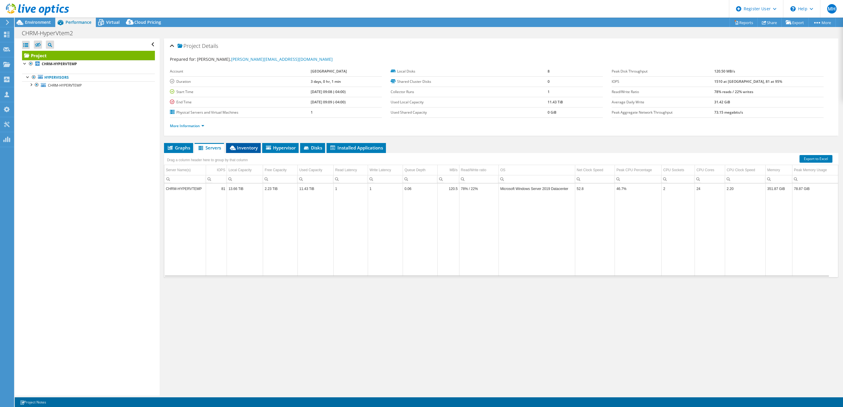
click at [238, 147] on span "Inventory" at bounding box center [243, 148] width 29 height 6
click at [277, 146] on span "Hypervisor" at bounding box center [280, 148] width 31 height 6
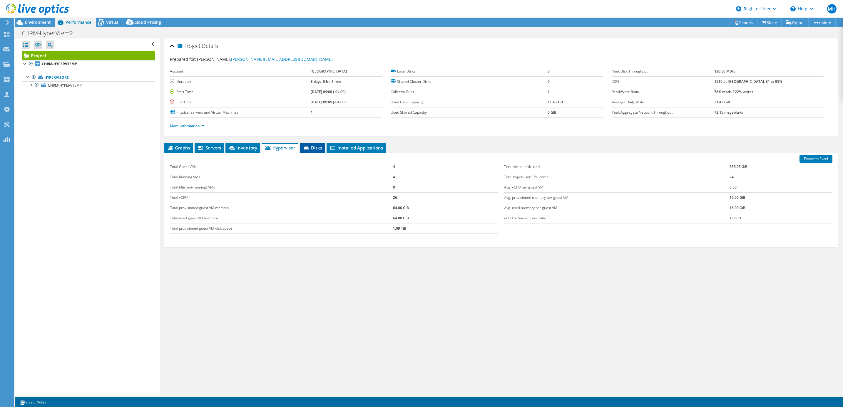
click at [311, 151] on li "Disks" at bounding box center [312, 148] width 25 height 10
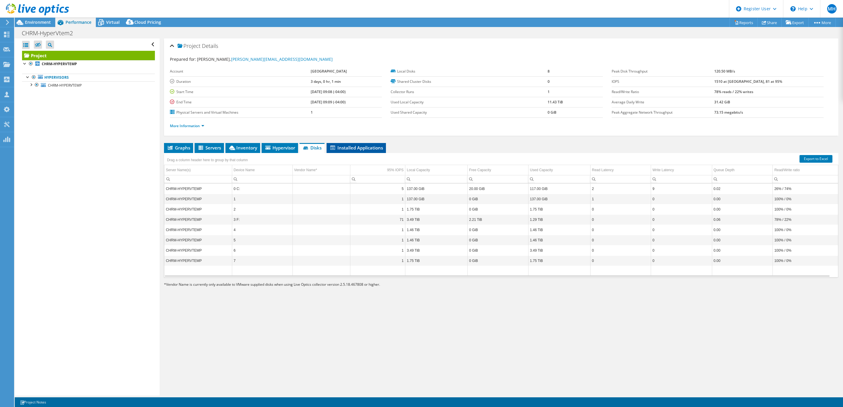
click at [348, 148] on span "Installed Applications" at bounding box center [355, 148] width 53 height 6
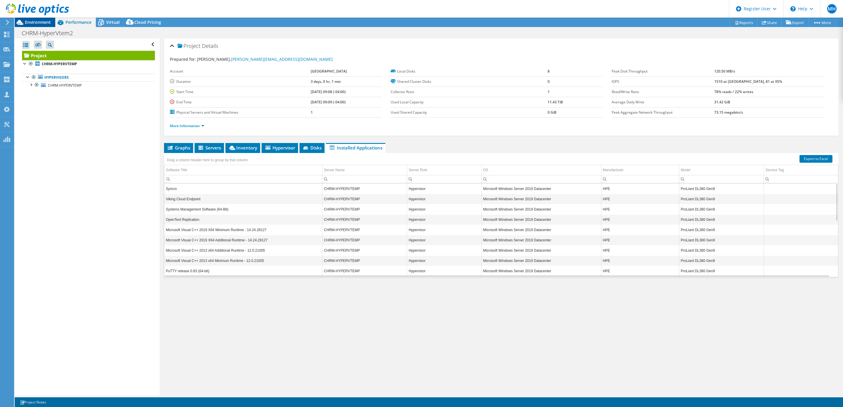
click at [34, 21] on span "Environment" at bounding box center [38, 22] width 26 height 6
